Goal: Transaction & Acquisition: Purchase product/service

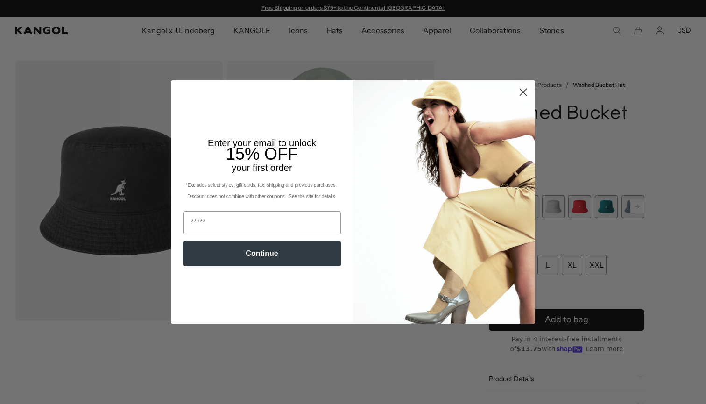
click at [524, 90] on circle "Close dialog" at bounding box center [523, 92] width 15 height 15
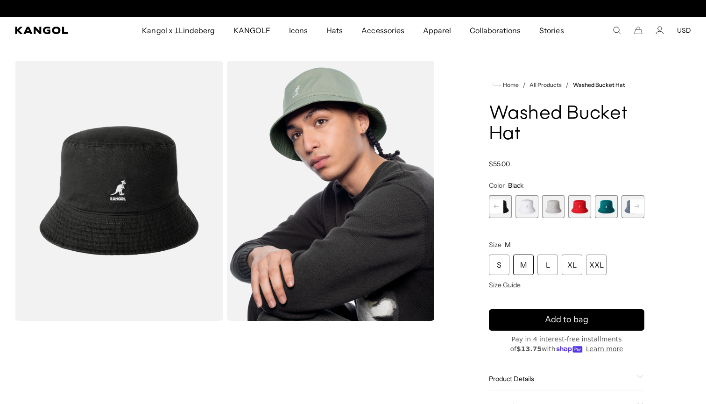
scroll to position [0, 192]
click at [637, 205] on rect at bounding box center [637, 206] width 14 height 14
click at [637, 205] on span "13 of 13" at bounding box center [633, 206] width 23 height 23
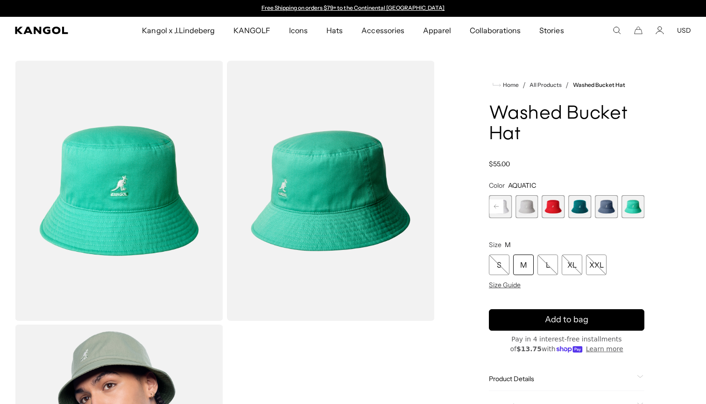
click at [521, 205] on span "9 of 13" at bounding box center [527, 206] width 23 height 23
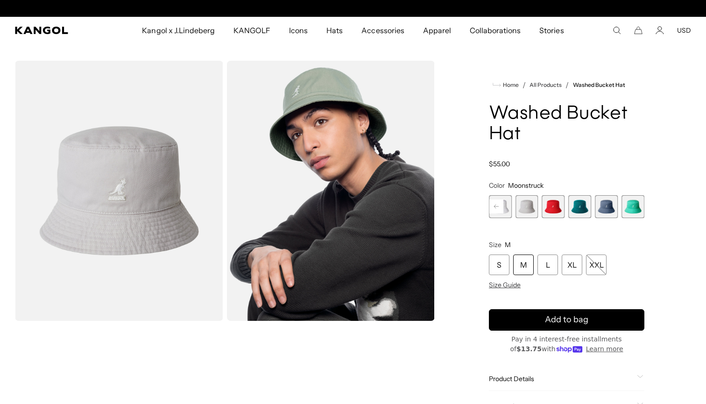
scroll to position [0, 192]
click at [508, 200] on span "8 of 13" at bounding box center [500, 206] width 23 height 23
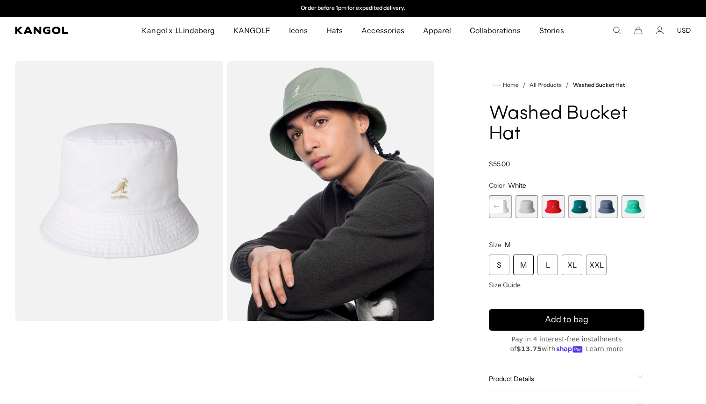
click at [497, 206] on rect at bounding box center [496, 206] width 14 height 14
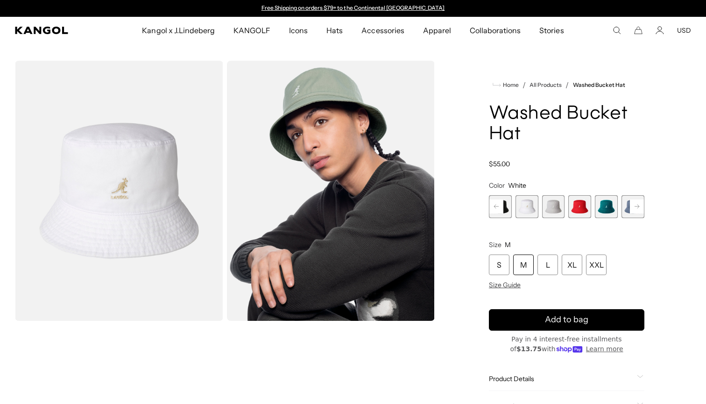
click at [497, 206] on rect at bounding box center [496, 206] width 14 height 14
click at [530, 208] on span "7 of 13" at bounding box center [527, 206] width 23 height 23
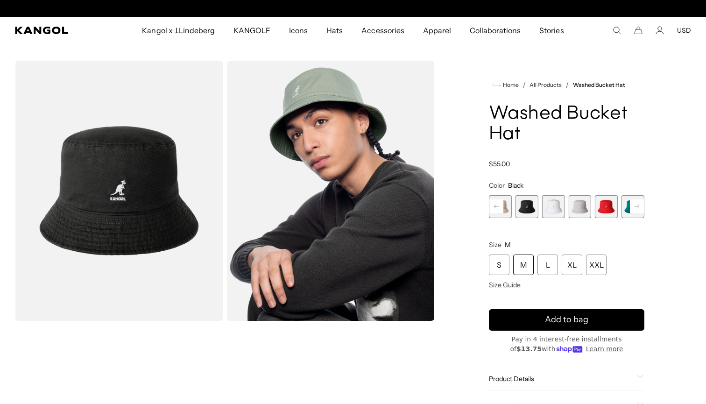
scroll to position [0, 192]
click at [509, 201] on span "6 of 13" at bounding box center [500, 206] width 23 height 23
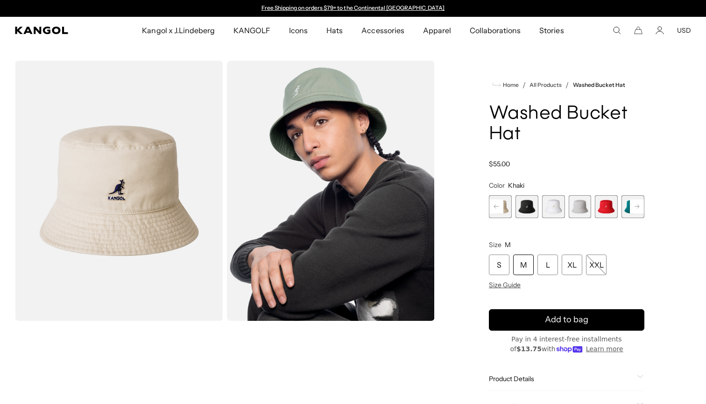
click at [501, 205] on rect at bounding box center [496, 206] width 14 height 14
click at [496, 208] on rect at bounding box center [496, 206] width 14 height 14
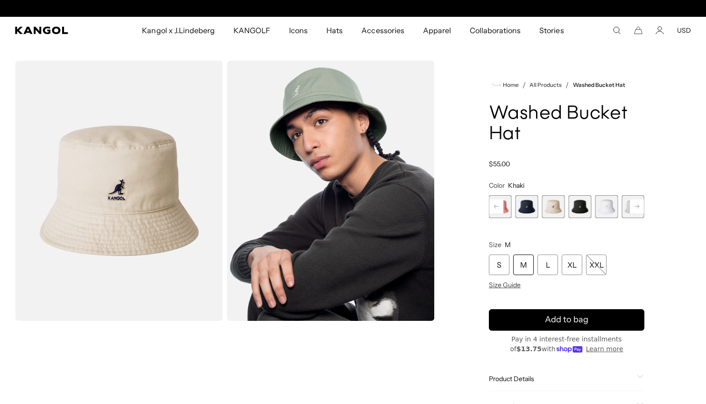
scroll to position [0, 192]
click at [527, 208] on span "5 of 13" at bounding box center [527, 206] width 23 height 23
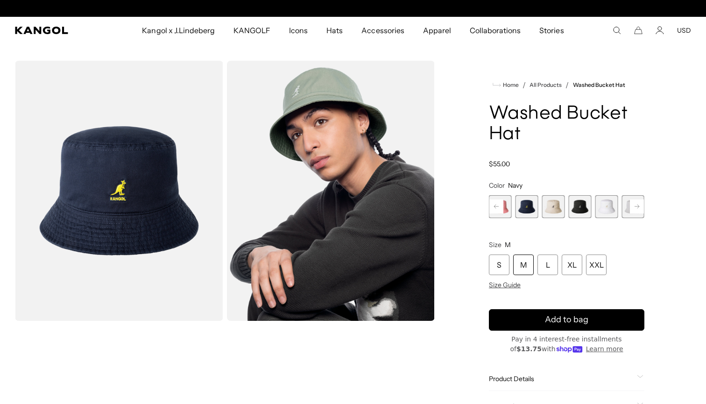
click at [496, 207] on rect at bounding box center [496, 206] width 14 height 14
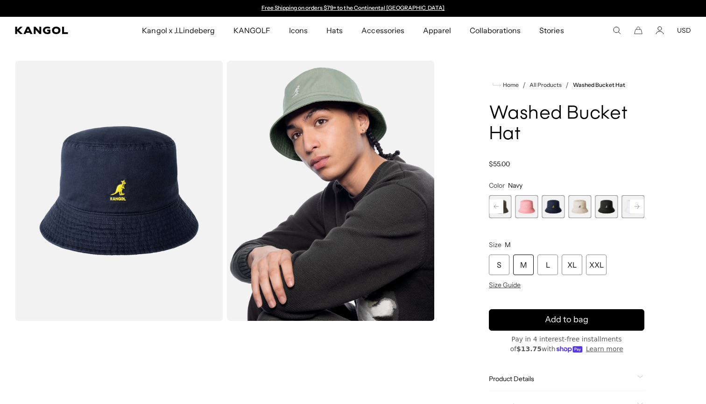
click at [528, 204] on span "4 of 13" at bounding box center [527, 206] width 23 height 23
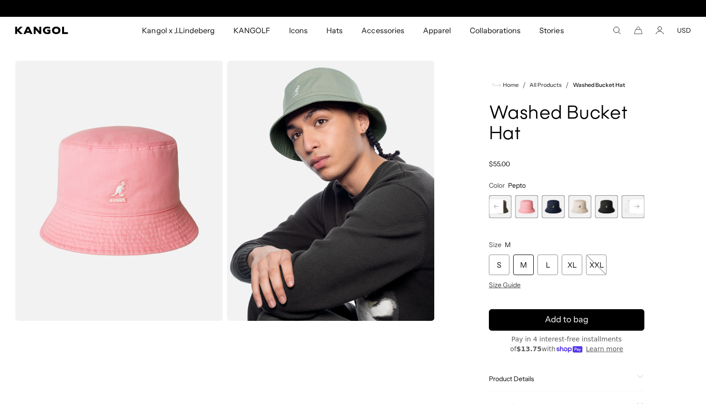
scroll to position [0, 192]
click at [497, 205] on rect at bounding box center [496, 206] width 14 height 14
click at [497, 205] on div "Previous Next Iced Lilac Variant sold out or unavailable SAGE GREEN Variant sol…" at bounding box center [567, 206] width 156 height 23
